Goal: Use online tool/utility: Utilize a website feature to perform a specific function

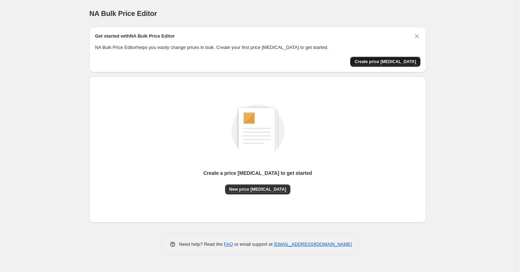
click at [390, 61] on span "Create price [MEDICAL_DATA]" at bounding box center [386, 62] width 62 height 6
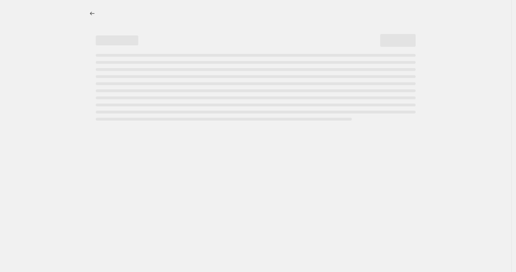
select select "percentage"
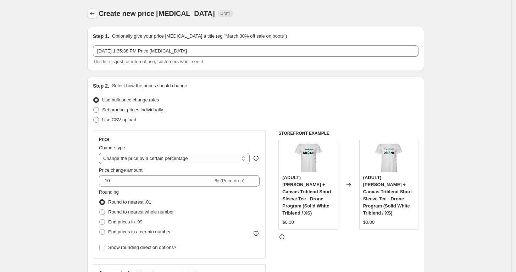
click at [94, 10] on icon "Price change jobs" at bounding box center [92, 13] width 7 height 7
